Goal: Information Seeking & Learning: Learn about a topic

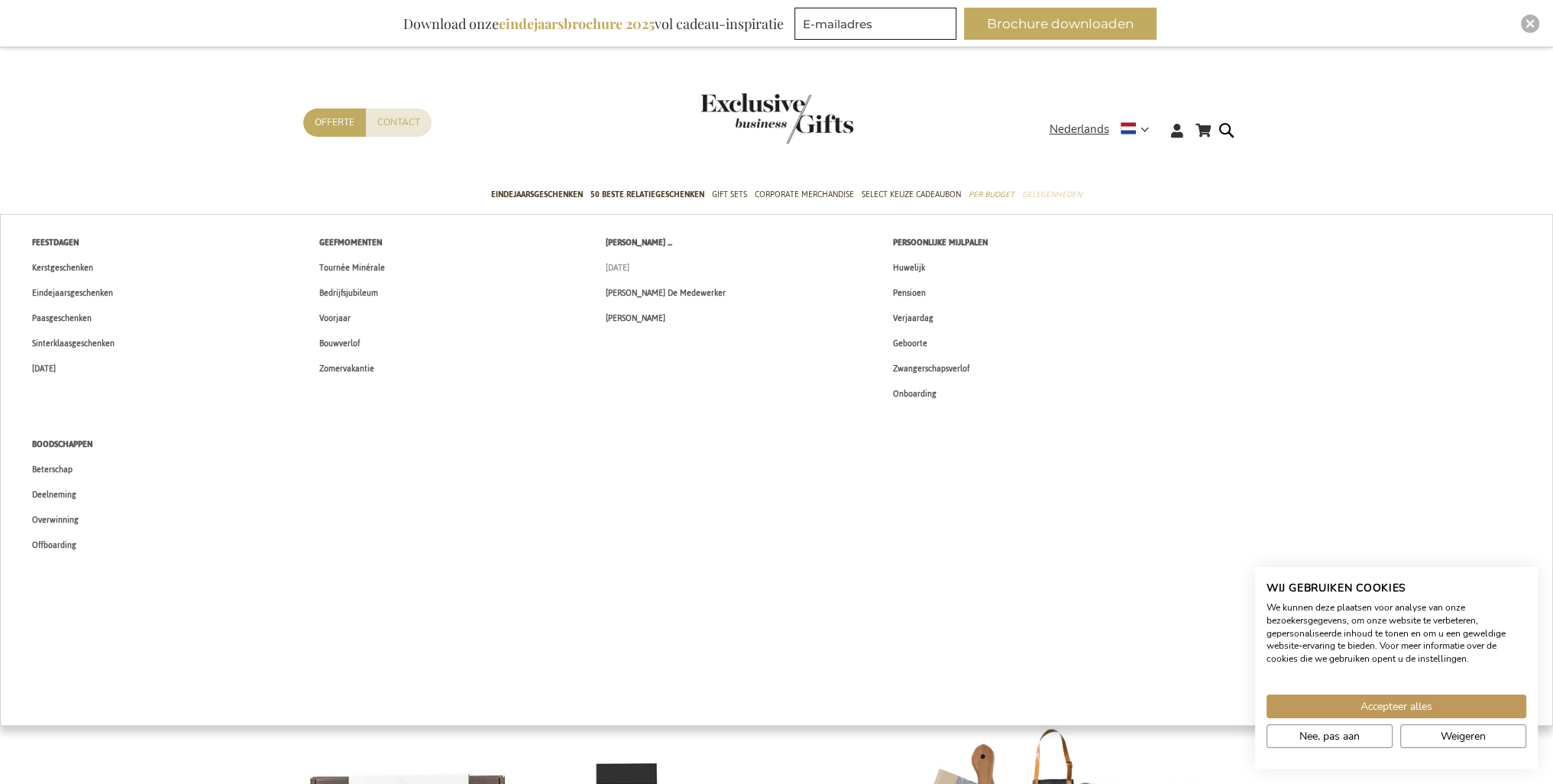
click at [630, 264] on span "[DATE]" at bounding box center [617, 267] width 23 height 16
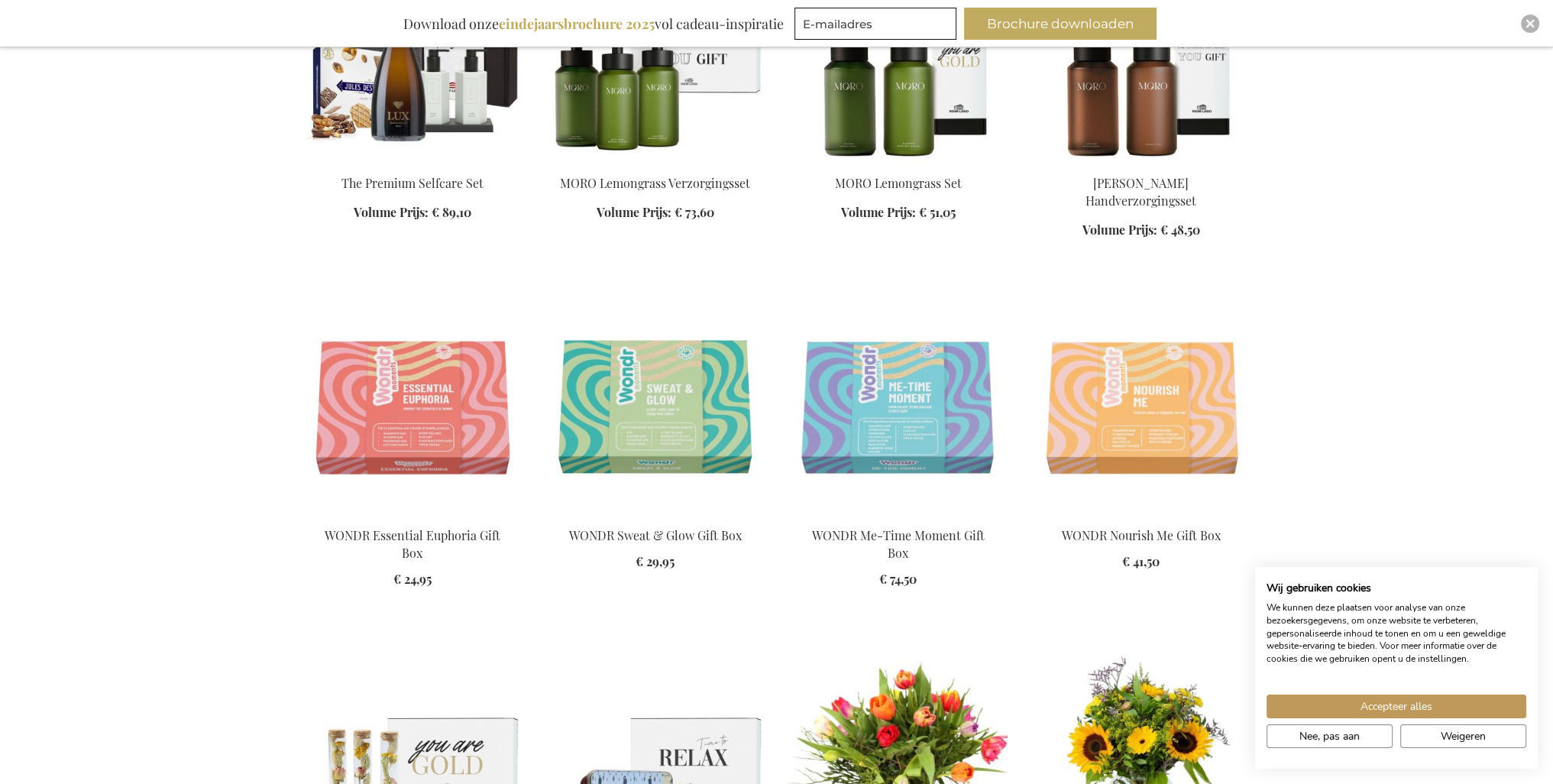
scroll to position [2061, 0]
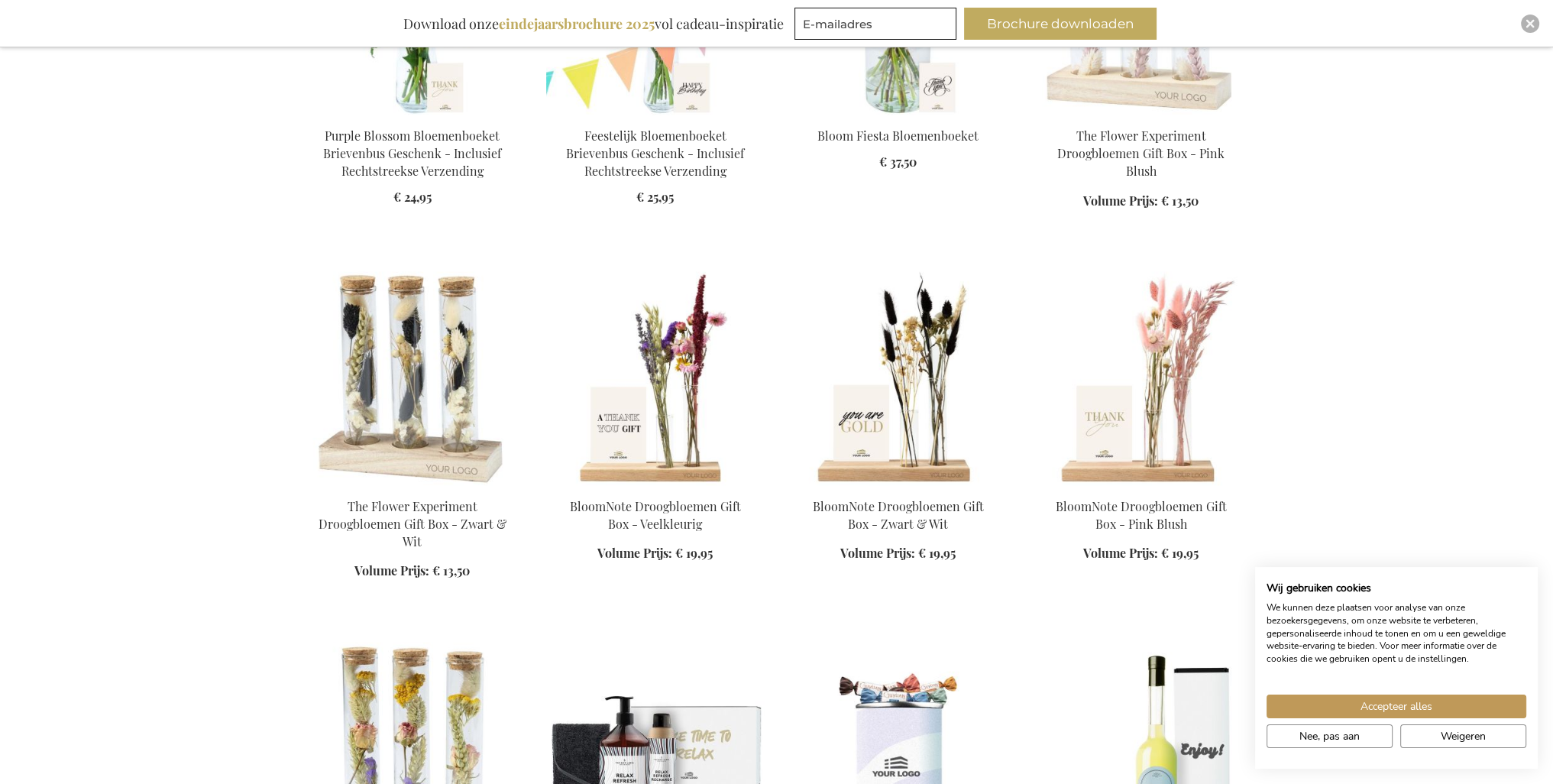
scroll to position [2979, 0]
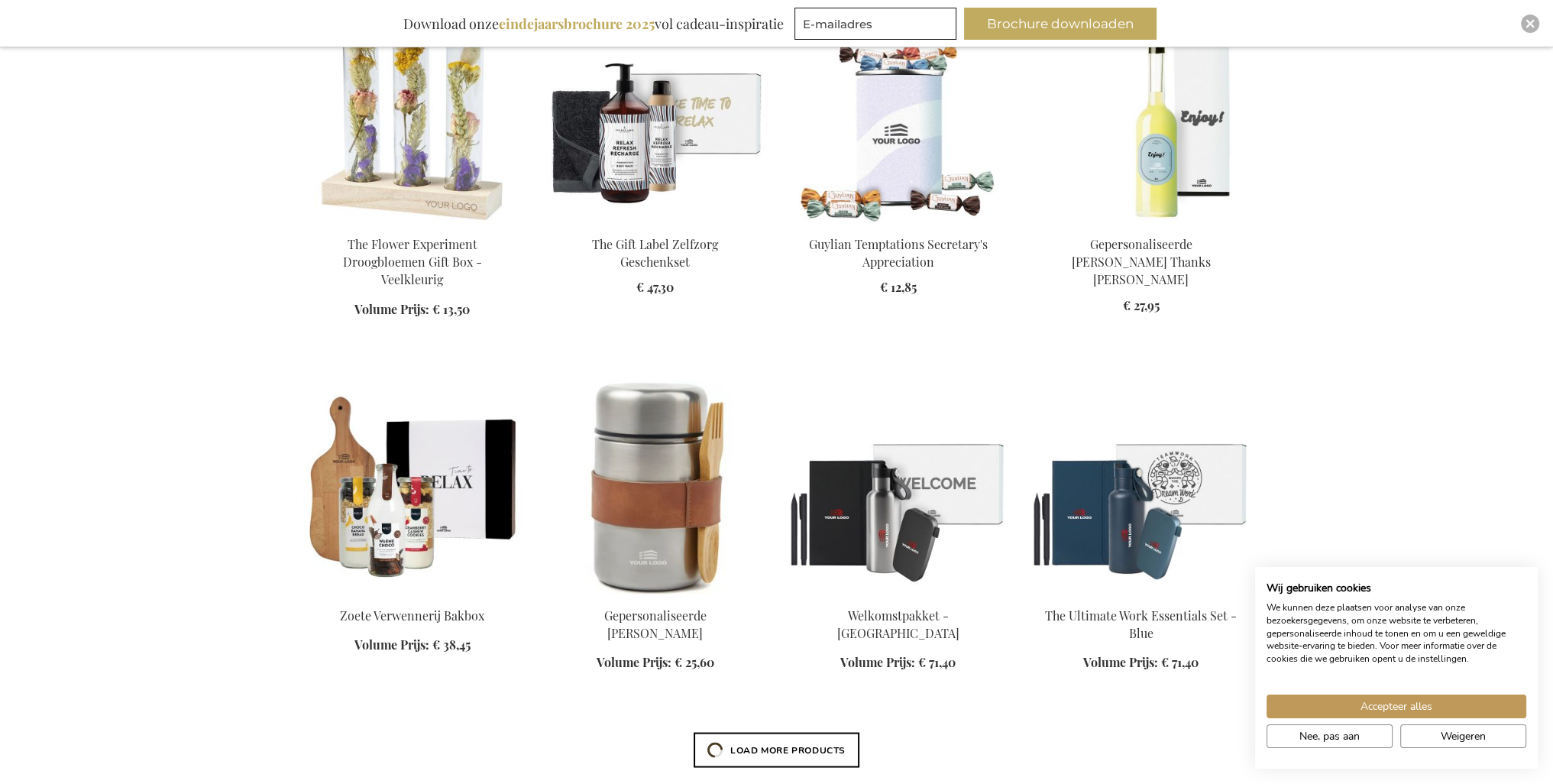
scroll to position [3666, 0]
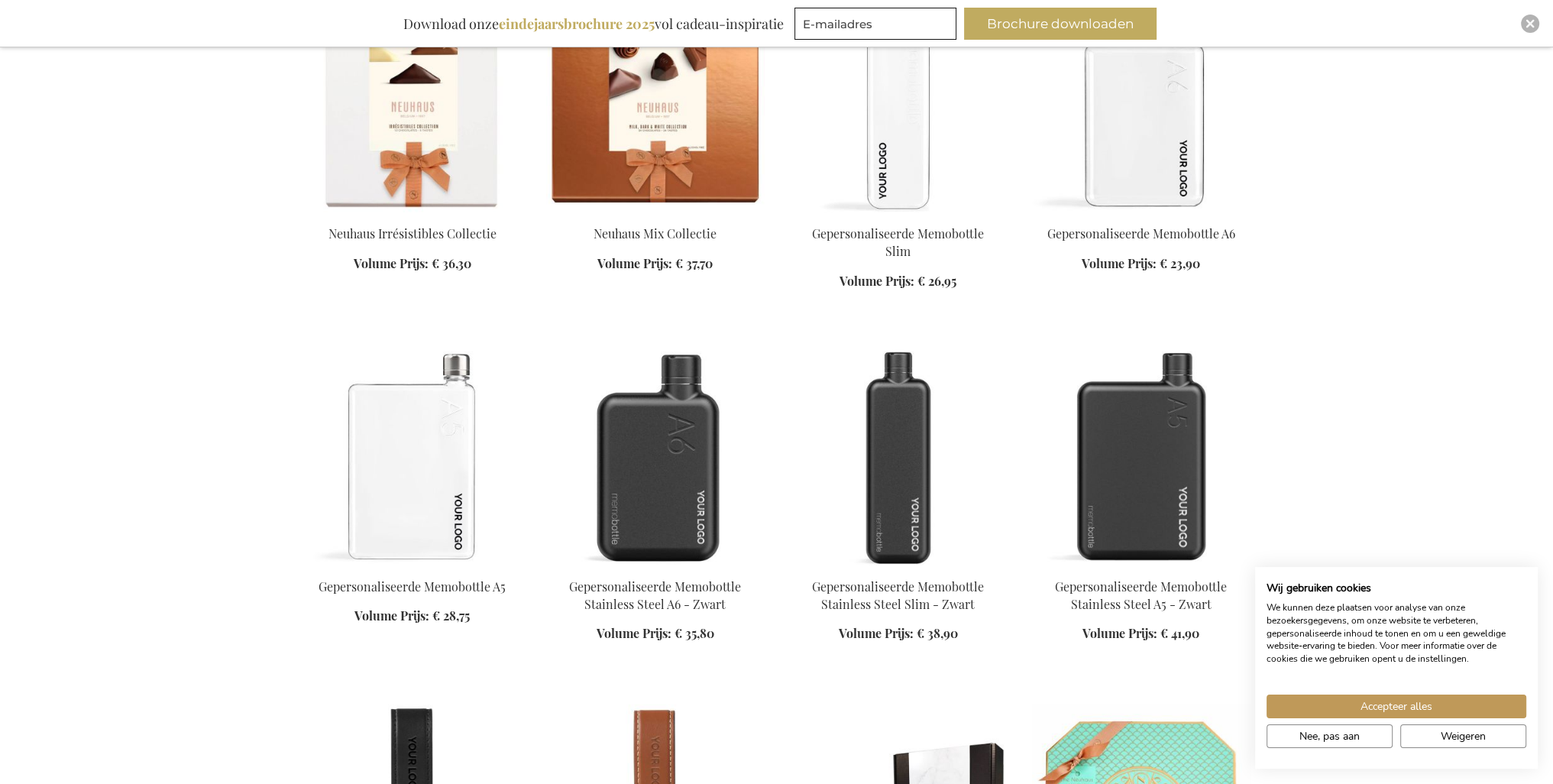
scroll to position [5116, 0]
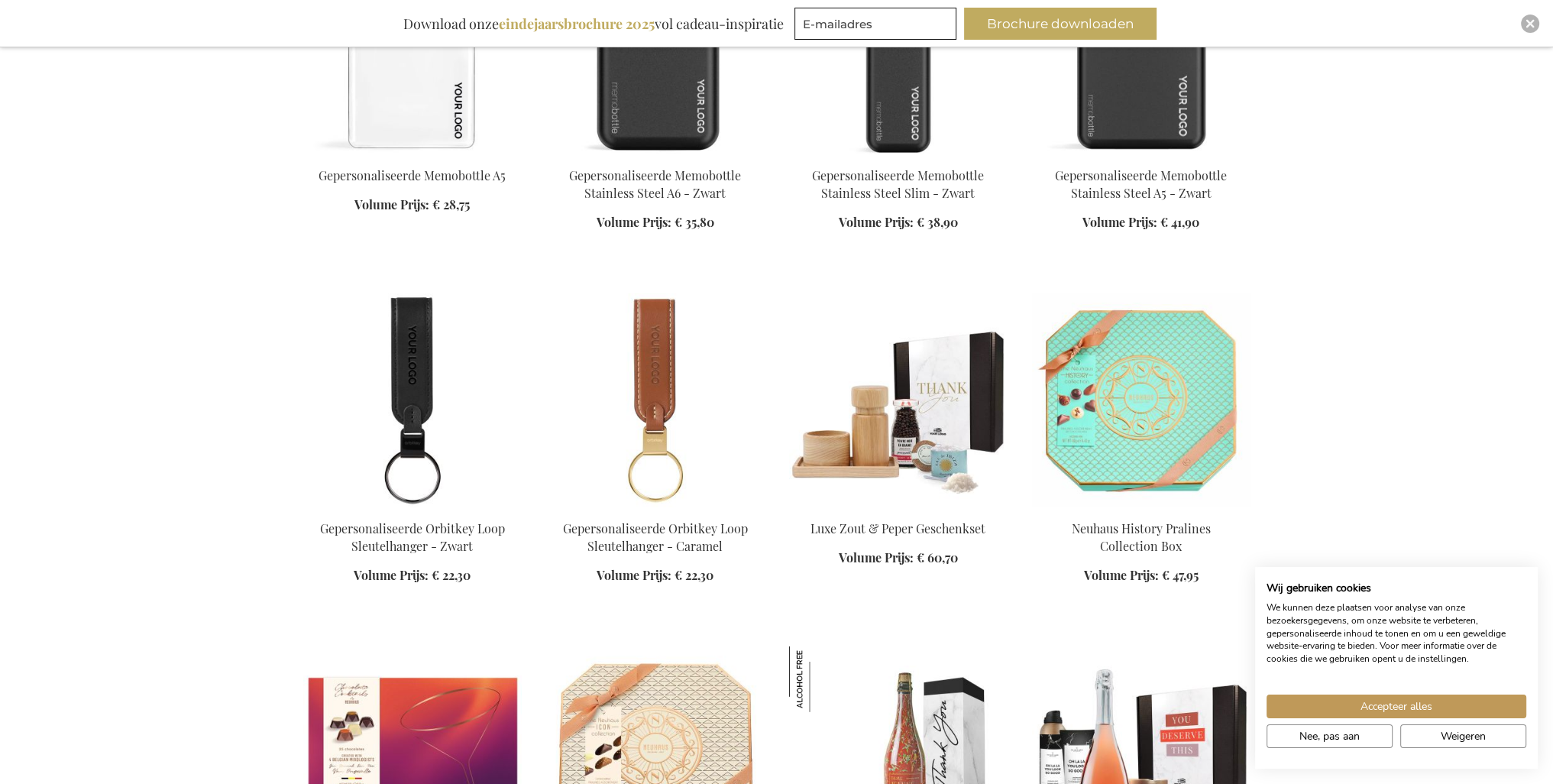
scroll to position [5651, 0]
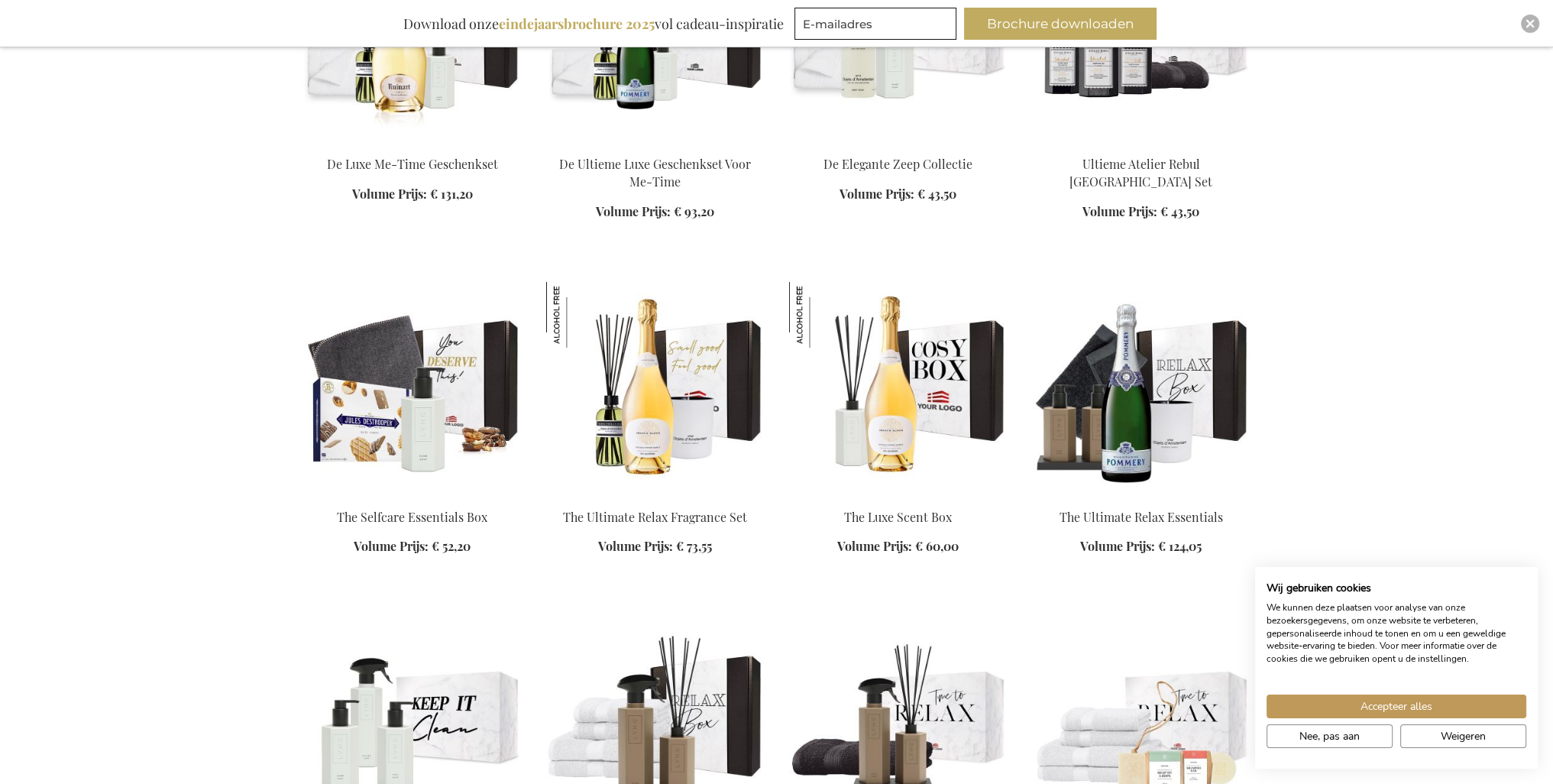
scroll to position [7332, 0]
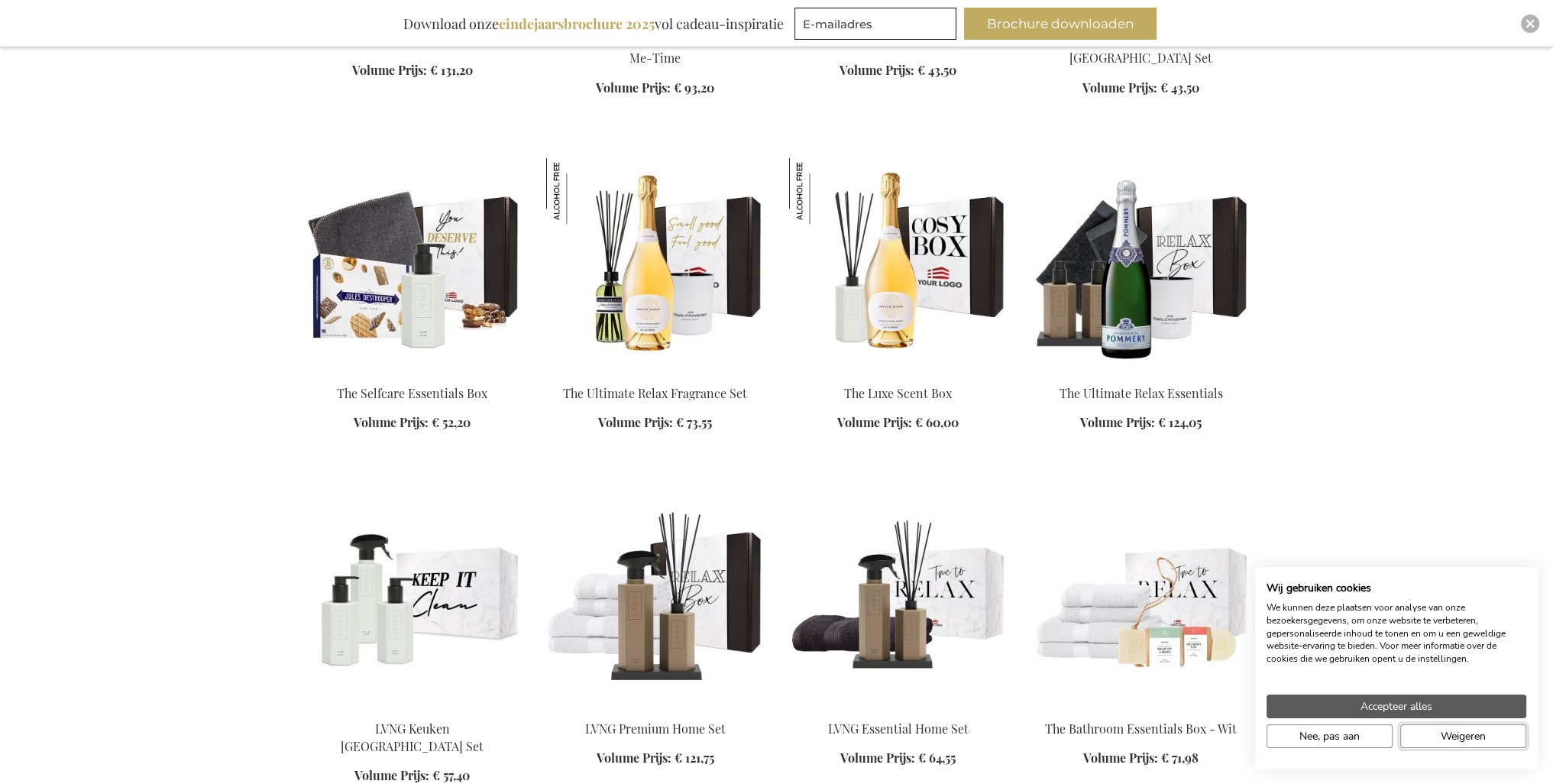
drag, startPoint x: 1486, startPoint y: 733, endPoint x: 1464, endPoint y: 707, distance: 34.1
click at [1486, 734] on span "Weigeren" at bounding box center [1464, 736] width 45 height 16
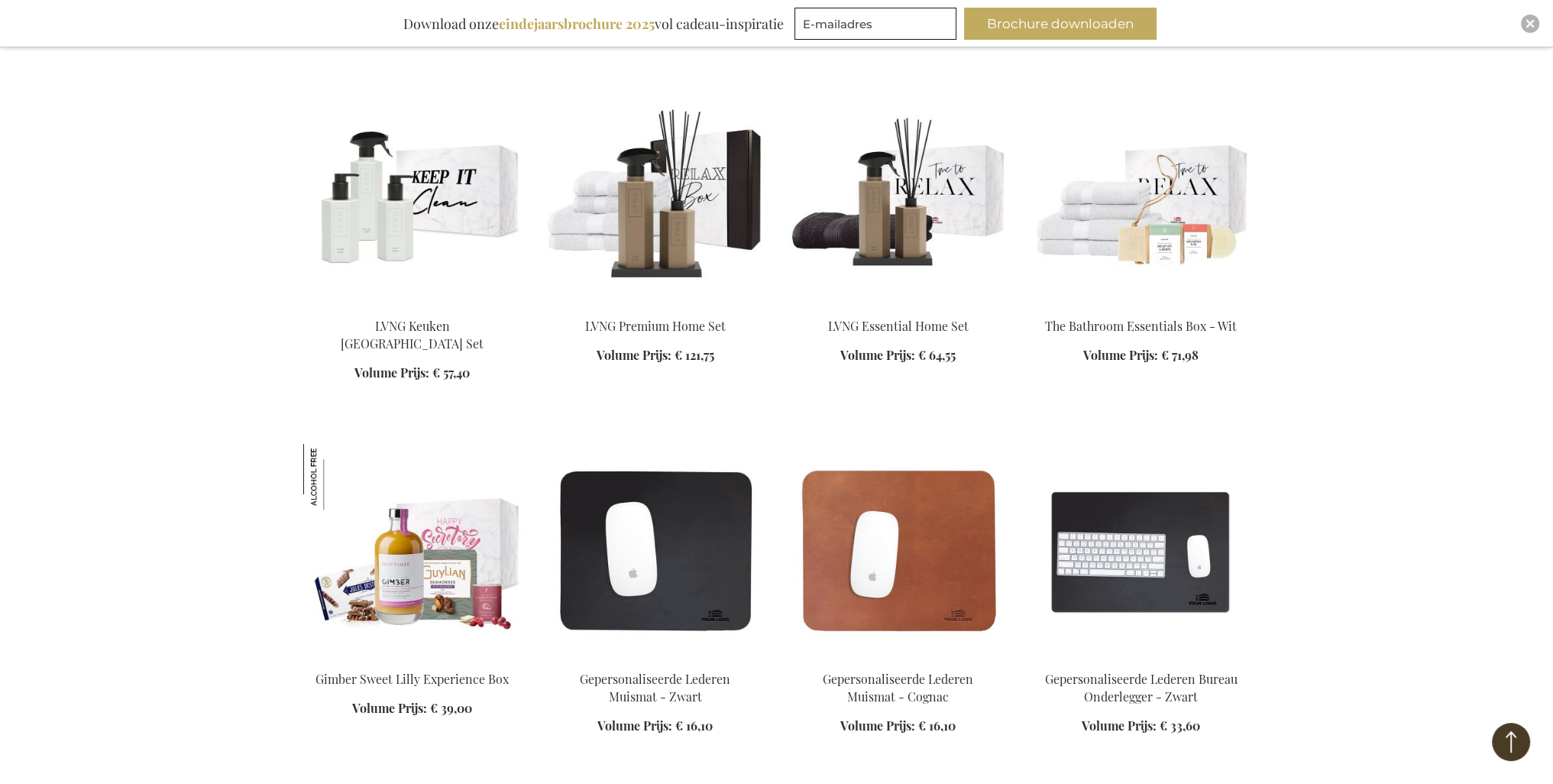
scroll to position [8019, 0]
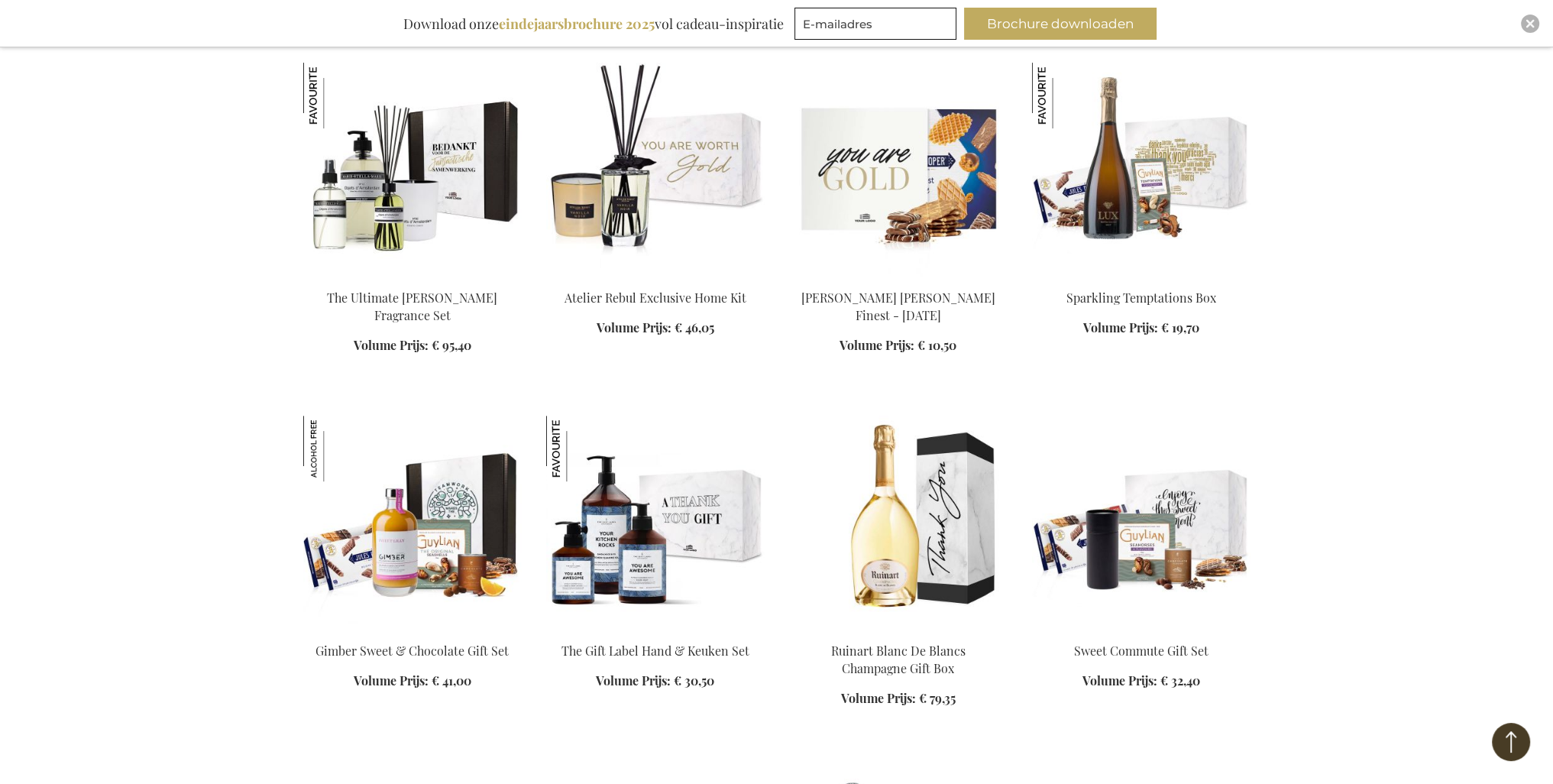
scroll to position [8477, 0]
